Goal: Entertainment & Leisure: Browse casually

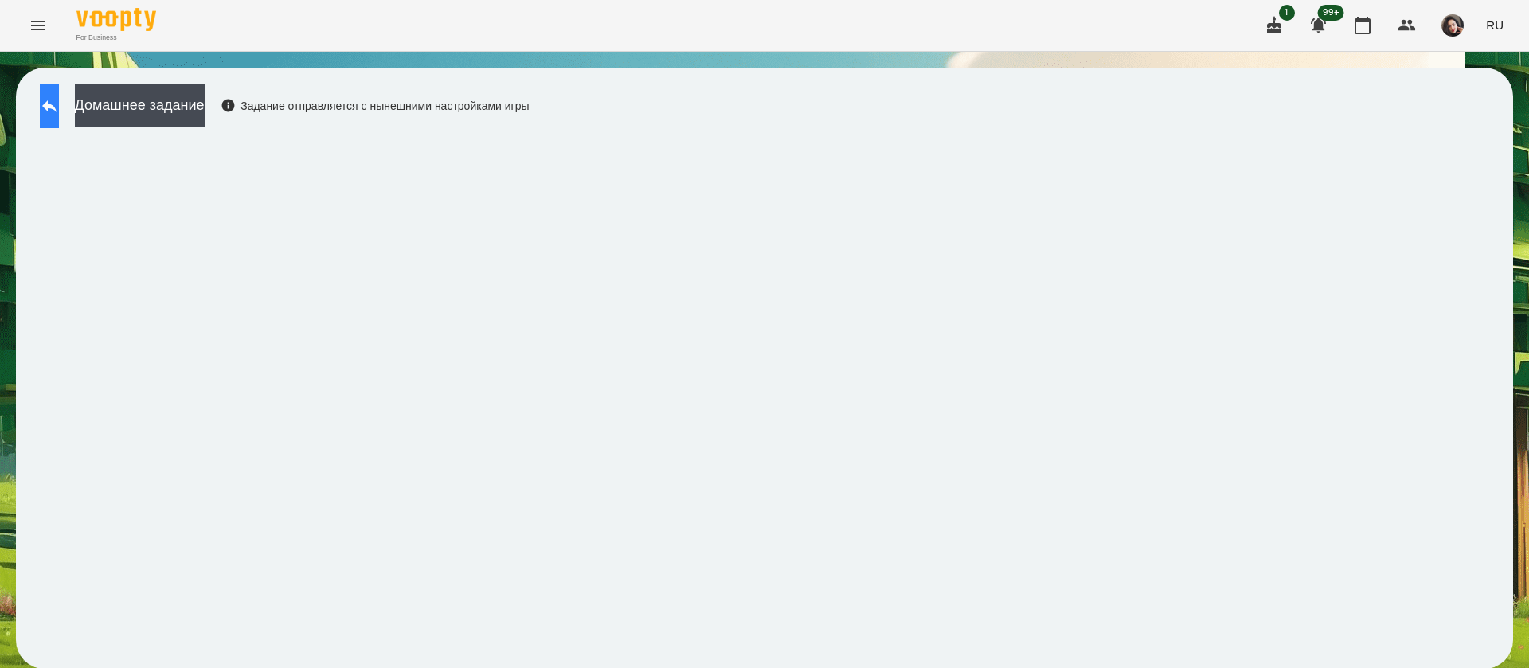
click at [59, 113] on icon at bounding box center [49, 105] width 19 height 19
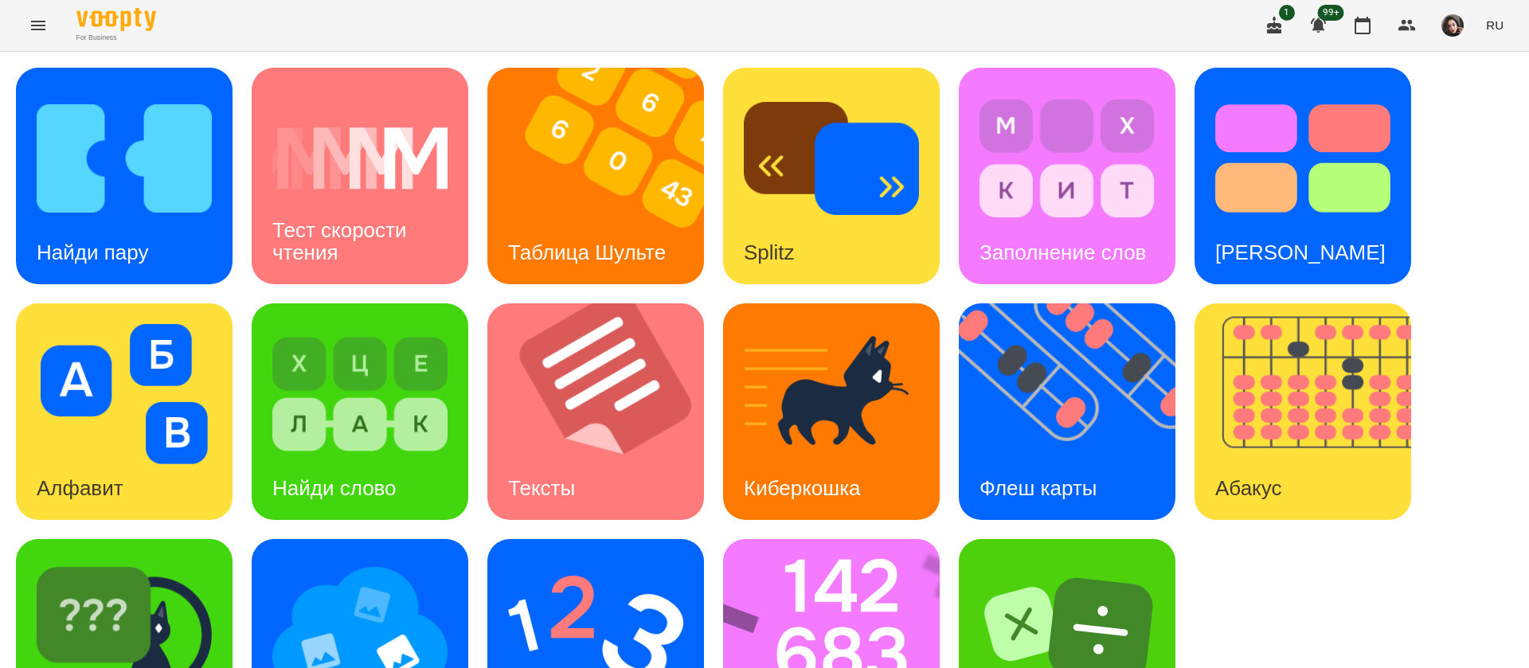
click at [1507, 19] on button "RU" at bounding box center [1495, 24] width 30 height 29
click at [1472, 88] on div "Українська" at bounding box center [1465, 90] width 81 height 29
click at [182, 182] on img at bounding box center [124, 158] width 175 height 140
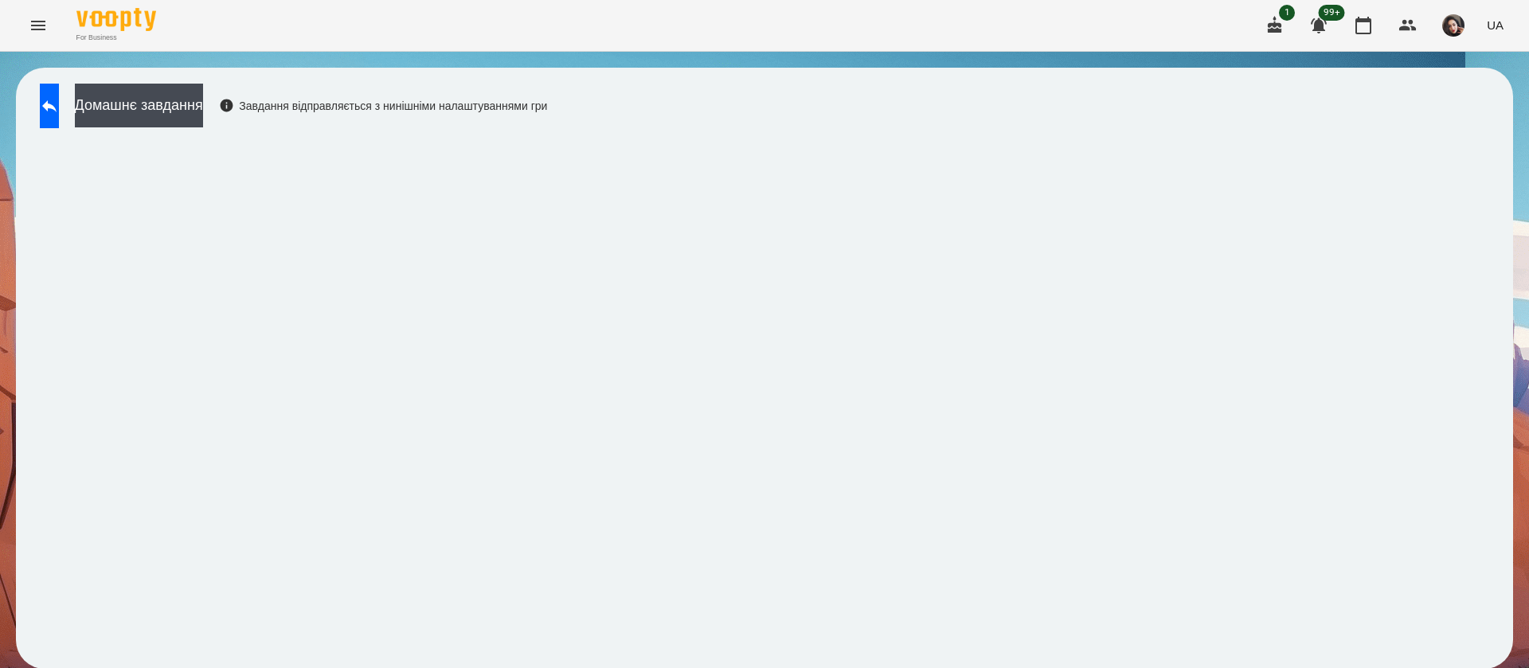
scroll to position [1, 0]
click at [38, 112] on div "Домашнє завдання Завдання відправляється з нинішніми налаштуваннями гри" at bounding box center [289, 110] width 515 height 53
click at [59, 102] on icon at bounding box center [49, 105] width 19 height 19
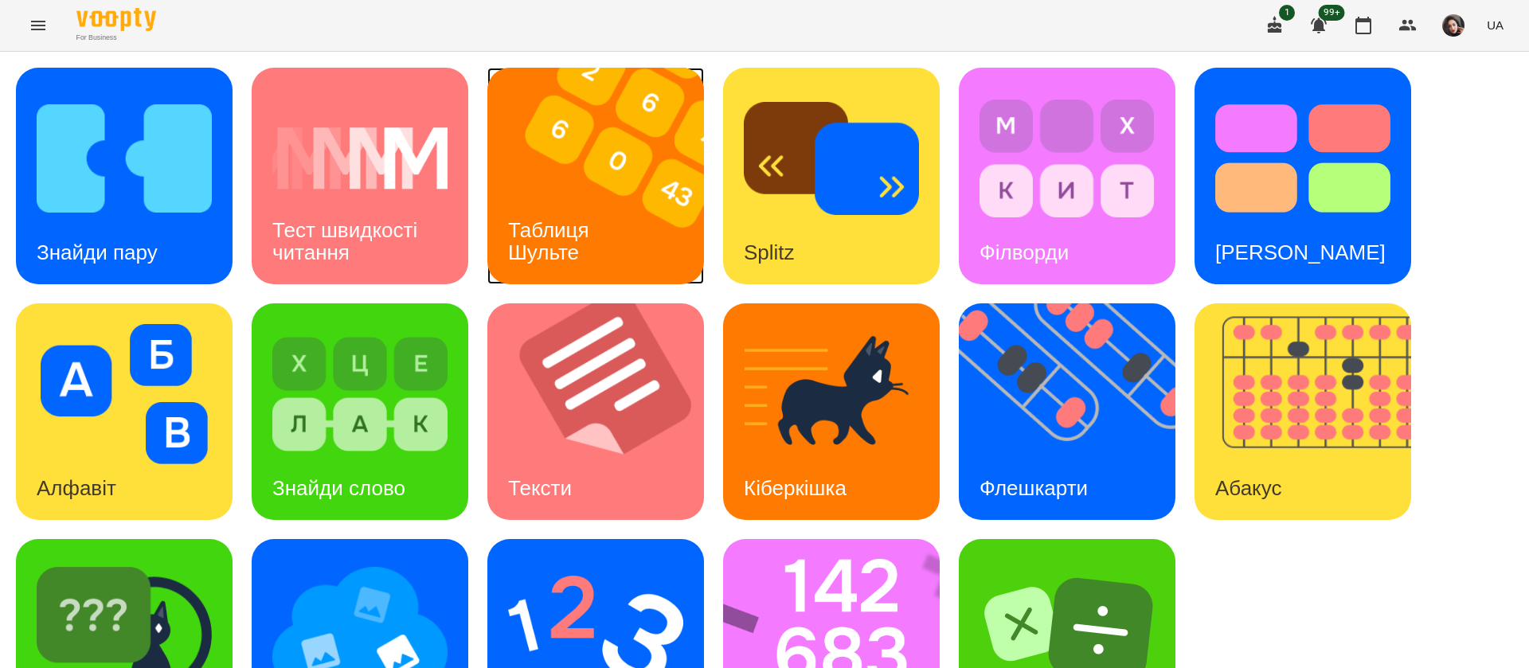
click at [566, 219] on h3 "Таблиця Шульте" at bounding box center [551, 240] width 87 height 45
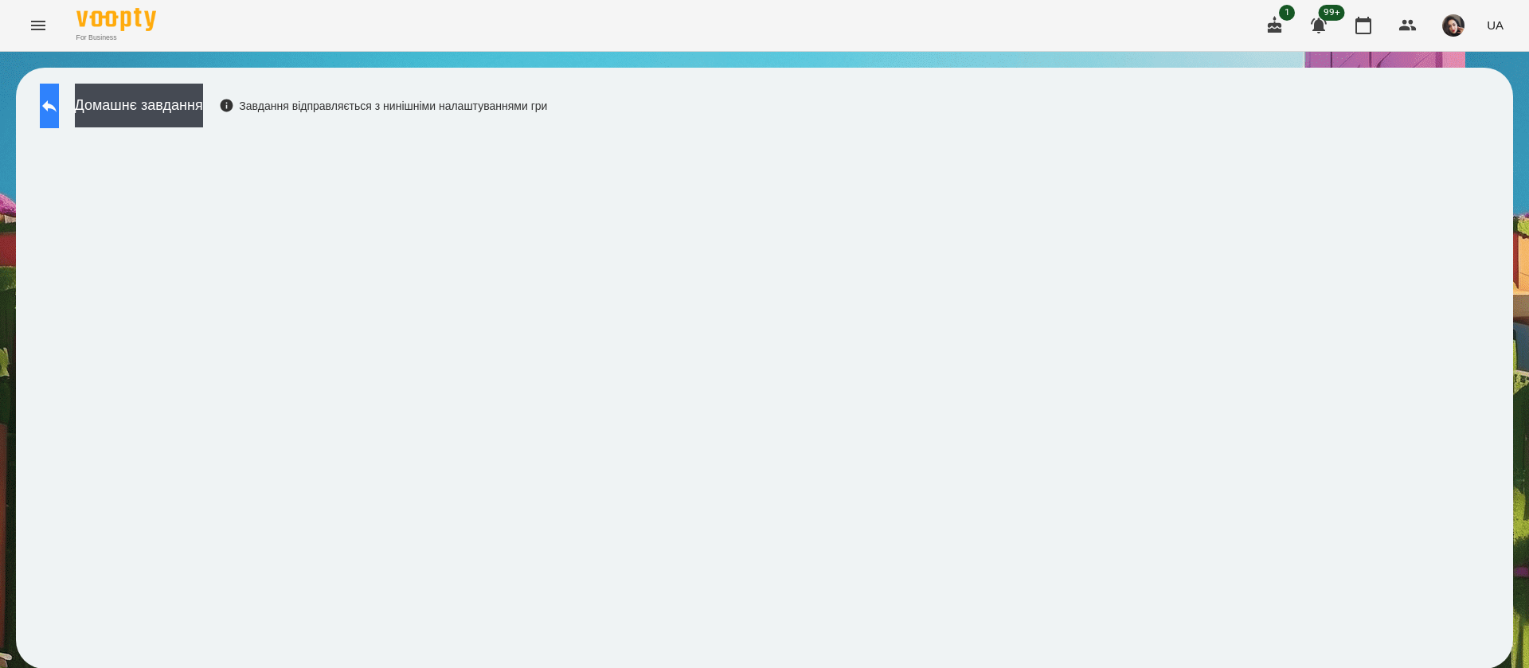
click at [46, 102] on button at bounding box center [49, 106] width 19 height 45
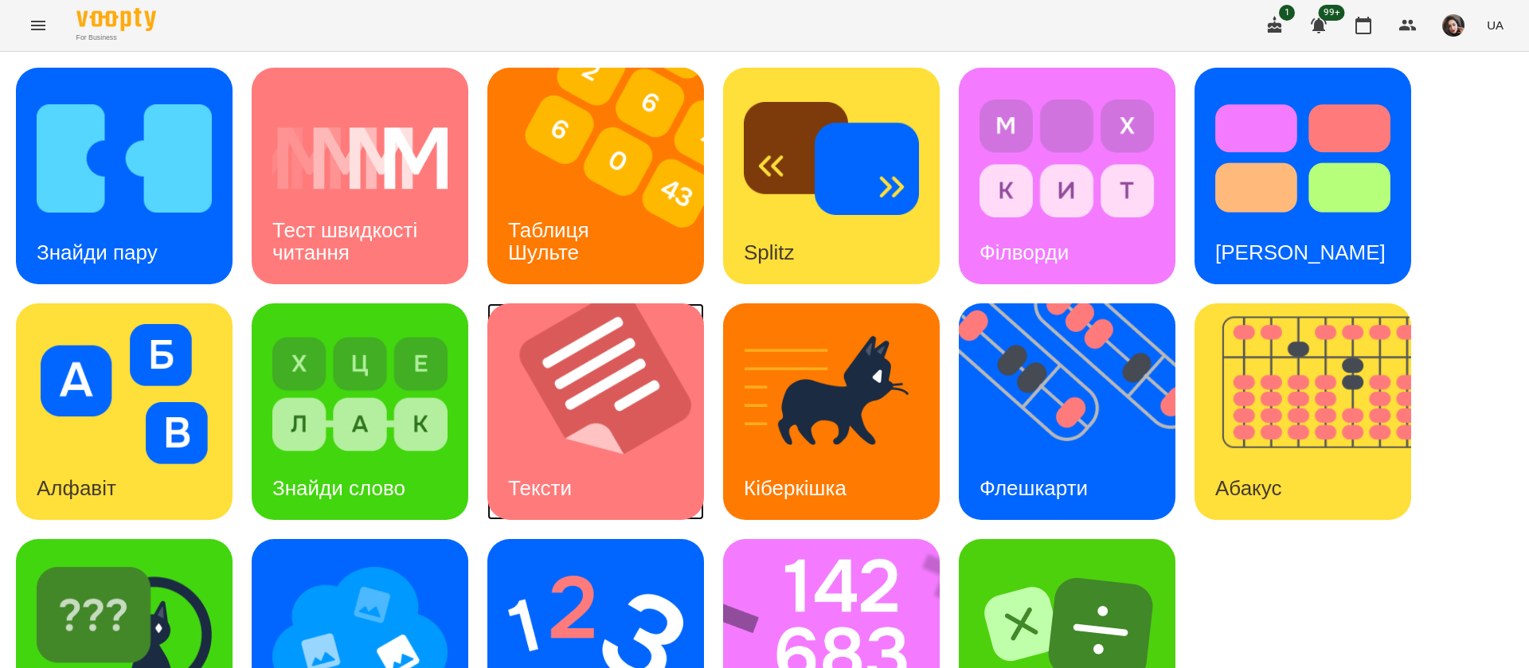
click at [633, 419] on img at bounding box center [606, 412] width 237 height 217
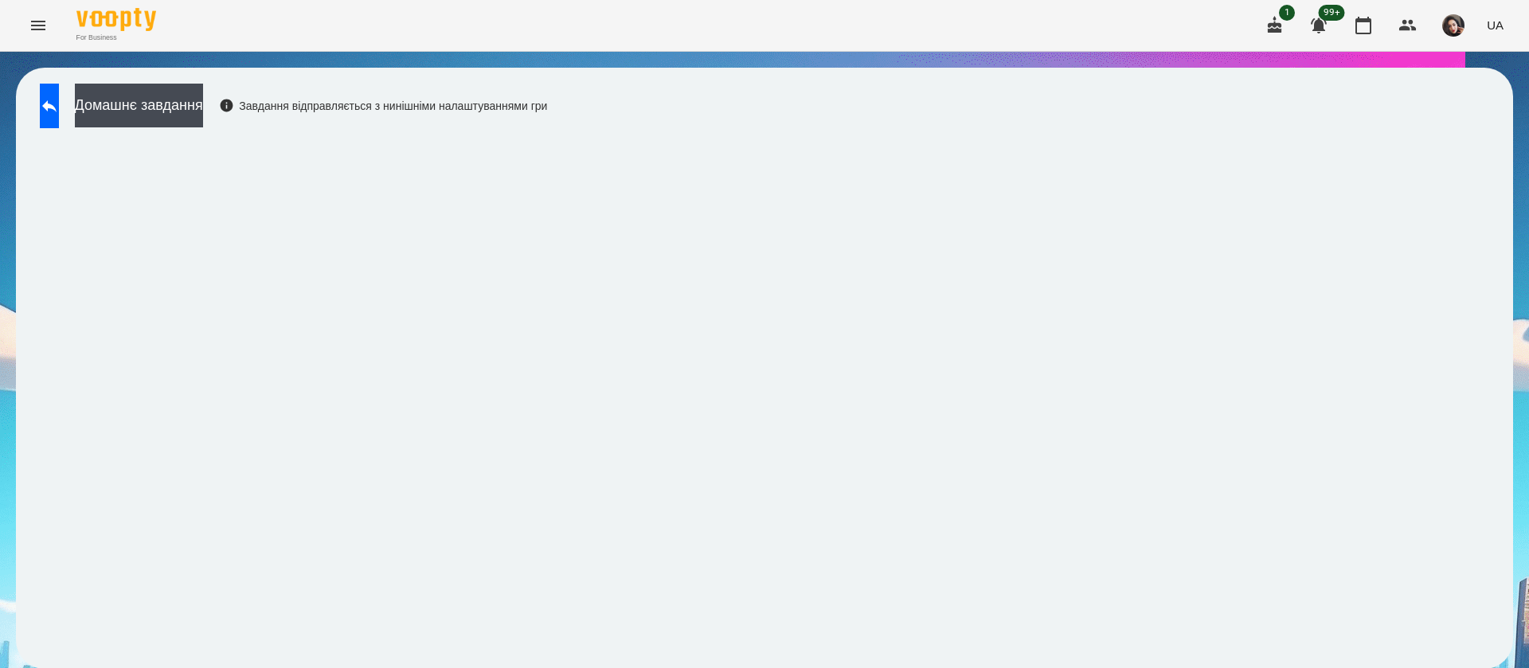
scroll to position [1, 0]
click at [59, 111] on icon at bounding box center [49, 105] width 19 height 19
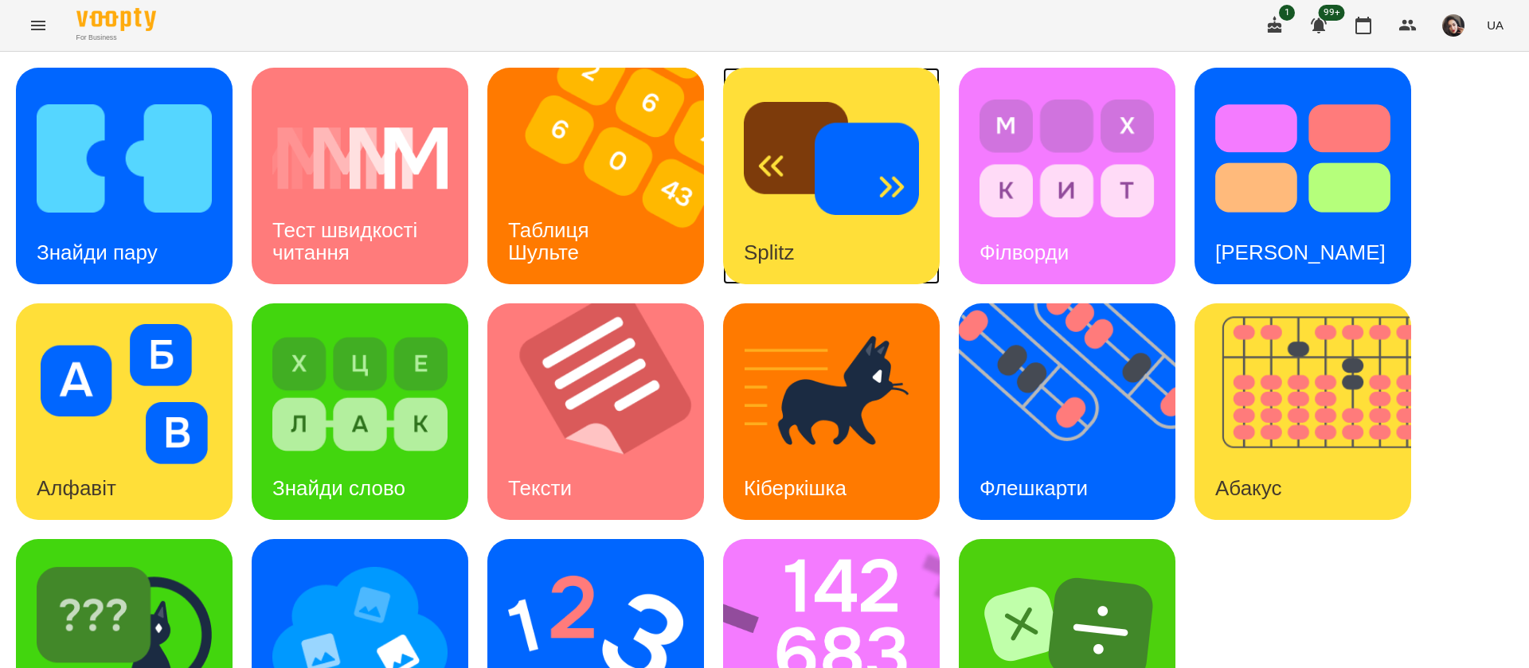
click at [872, 235] on div "Splitz" at bounding box center [831, 176] width 217 height 217
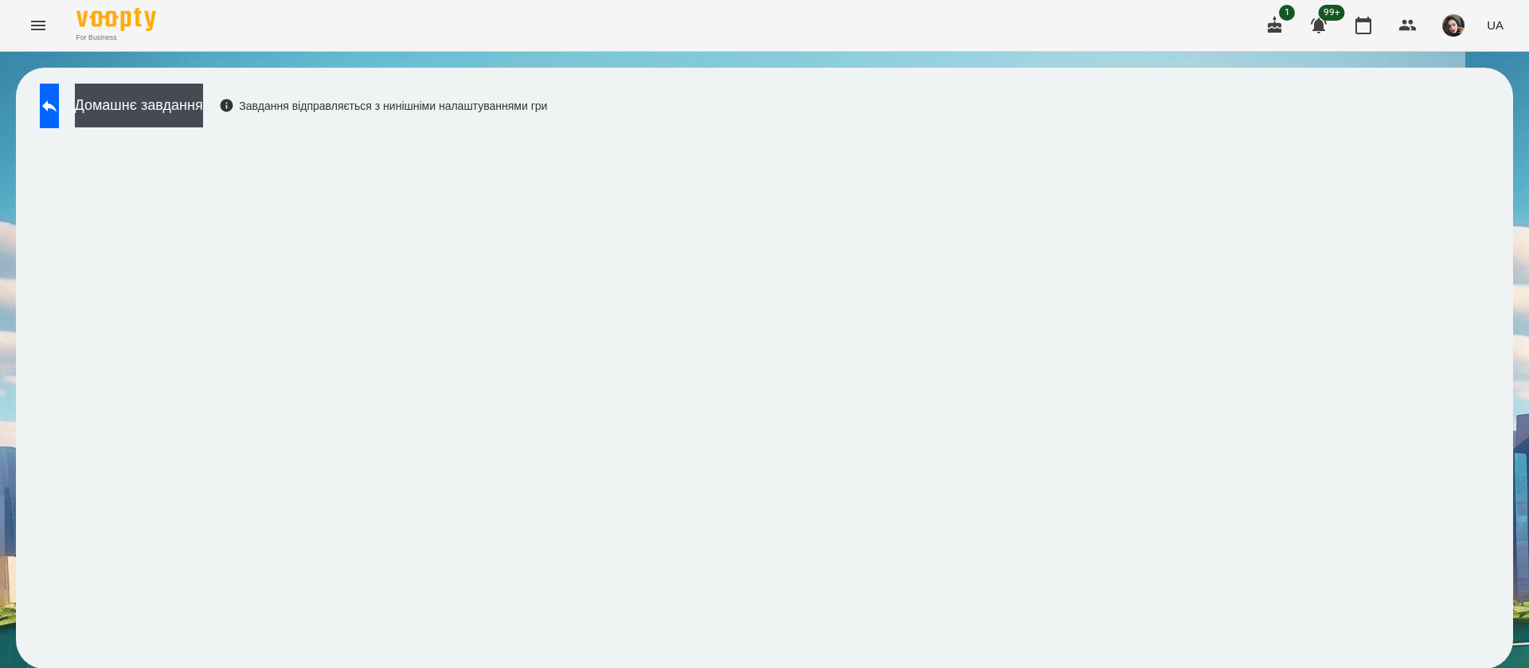
scroll to position [1, 0]
click at [59, 110] on icon at bounding box center [49, 105] width 19 height 19
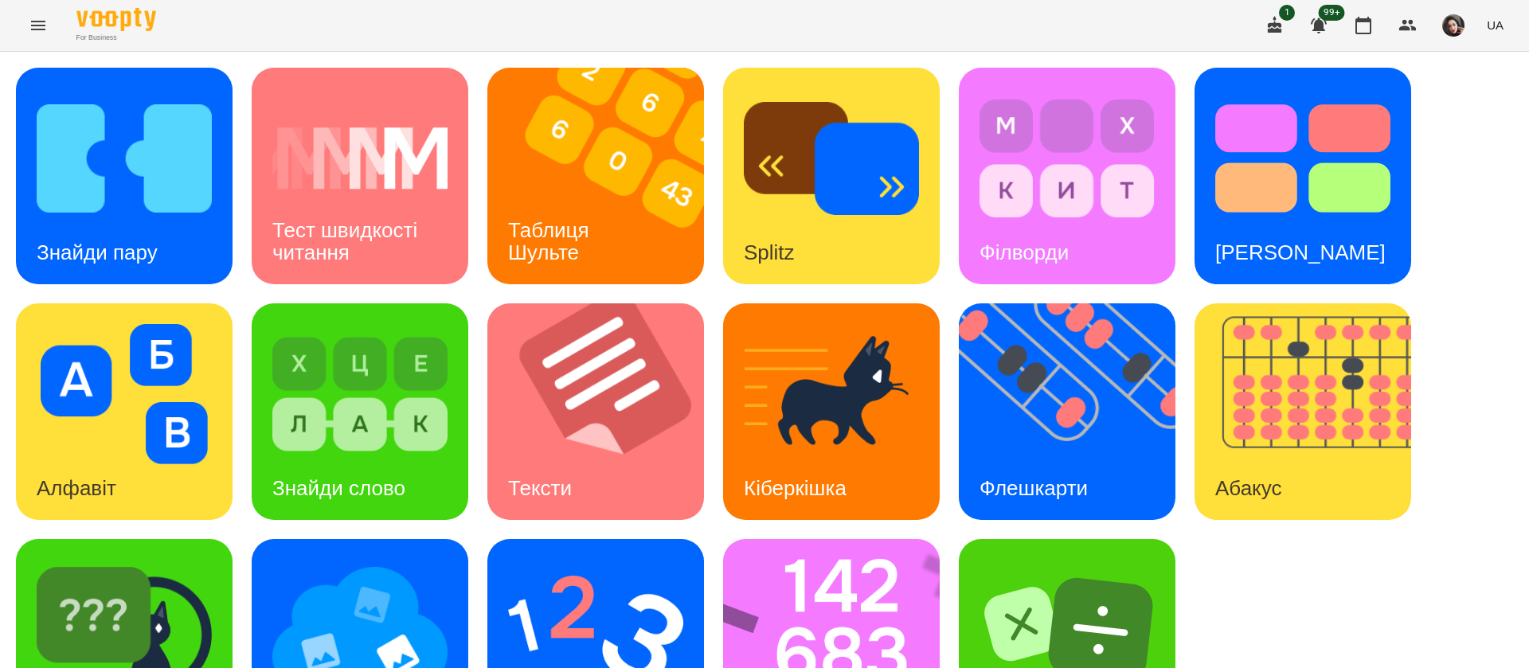
scroll to position [104, 0]
click at [417, 560] on img at bounding box center [359, 630] width 175 height 140
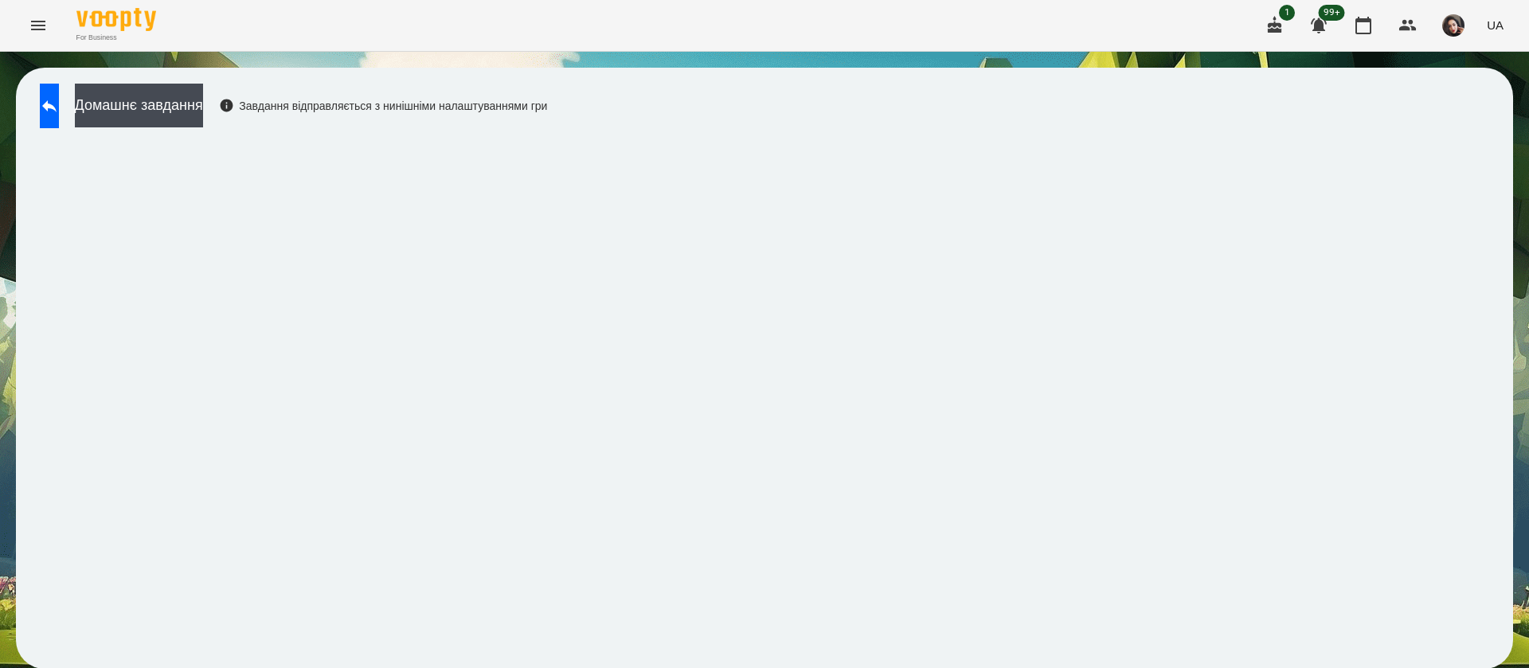
scroll to position [1, 0]
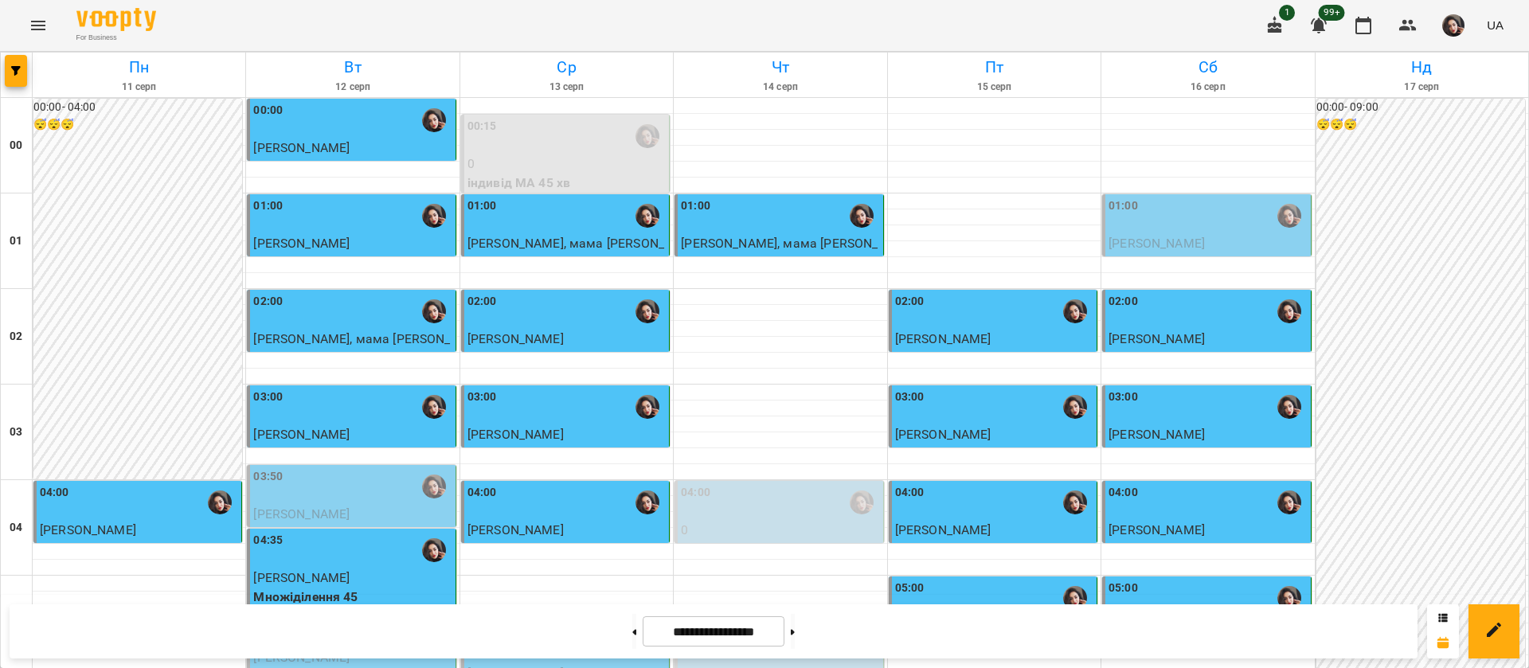
scroll to position [956, 0]
